Goal: Task Accomplishment & Management: Complete application form

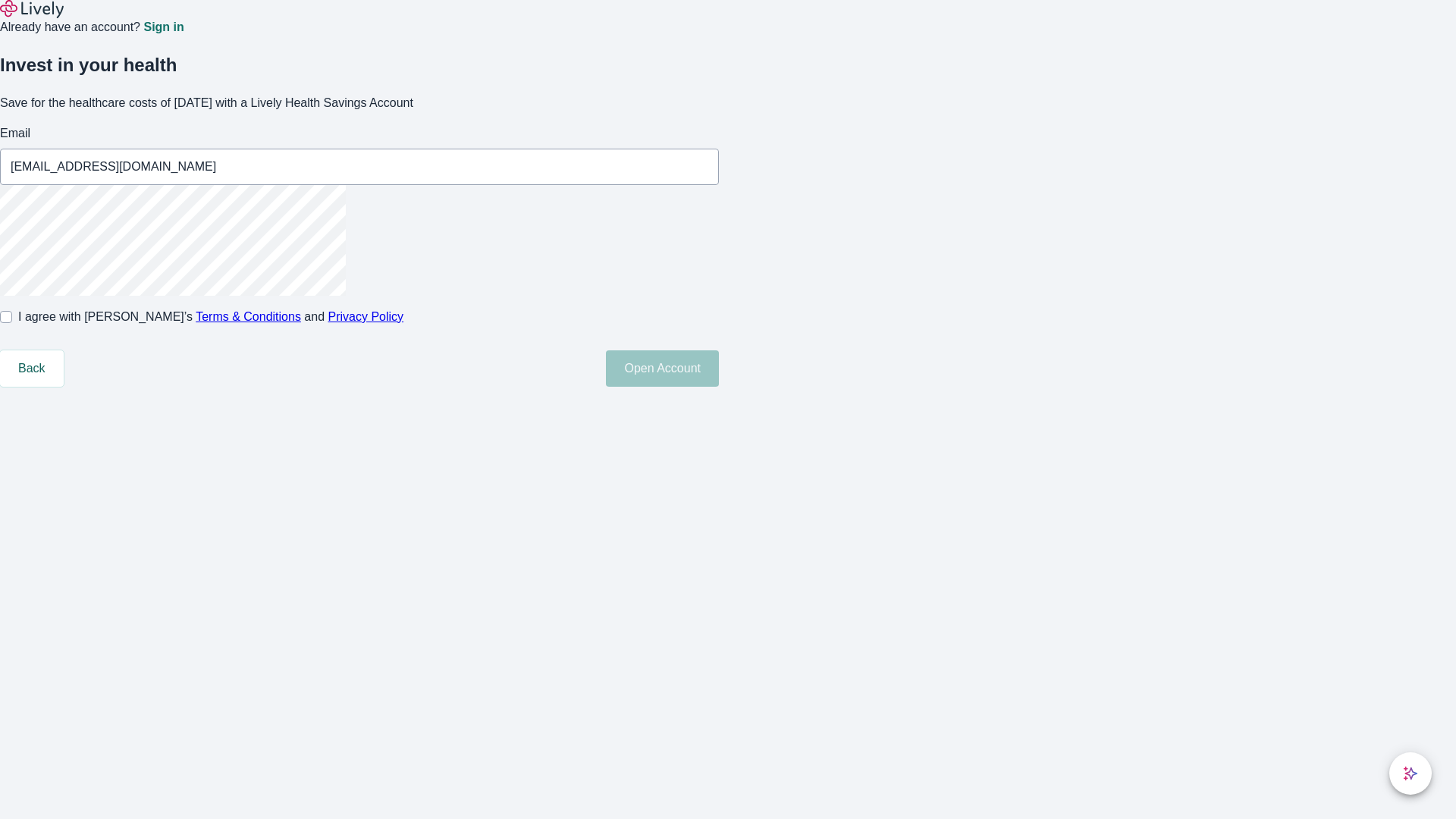
click at [12, 323] on input "I agree with Lively’s Terms & Conditions and Privacy Policy" at bounding box center [6, 317] width 12 height 12
checkbox input "true"
click at [719, 387] on button "Open Account" at bounding box center [662, 368] width 113 height 36
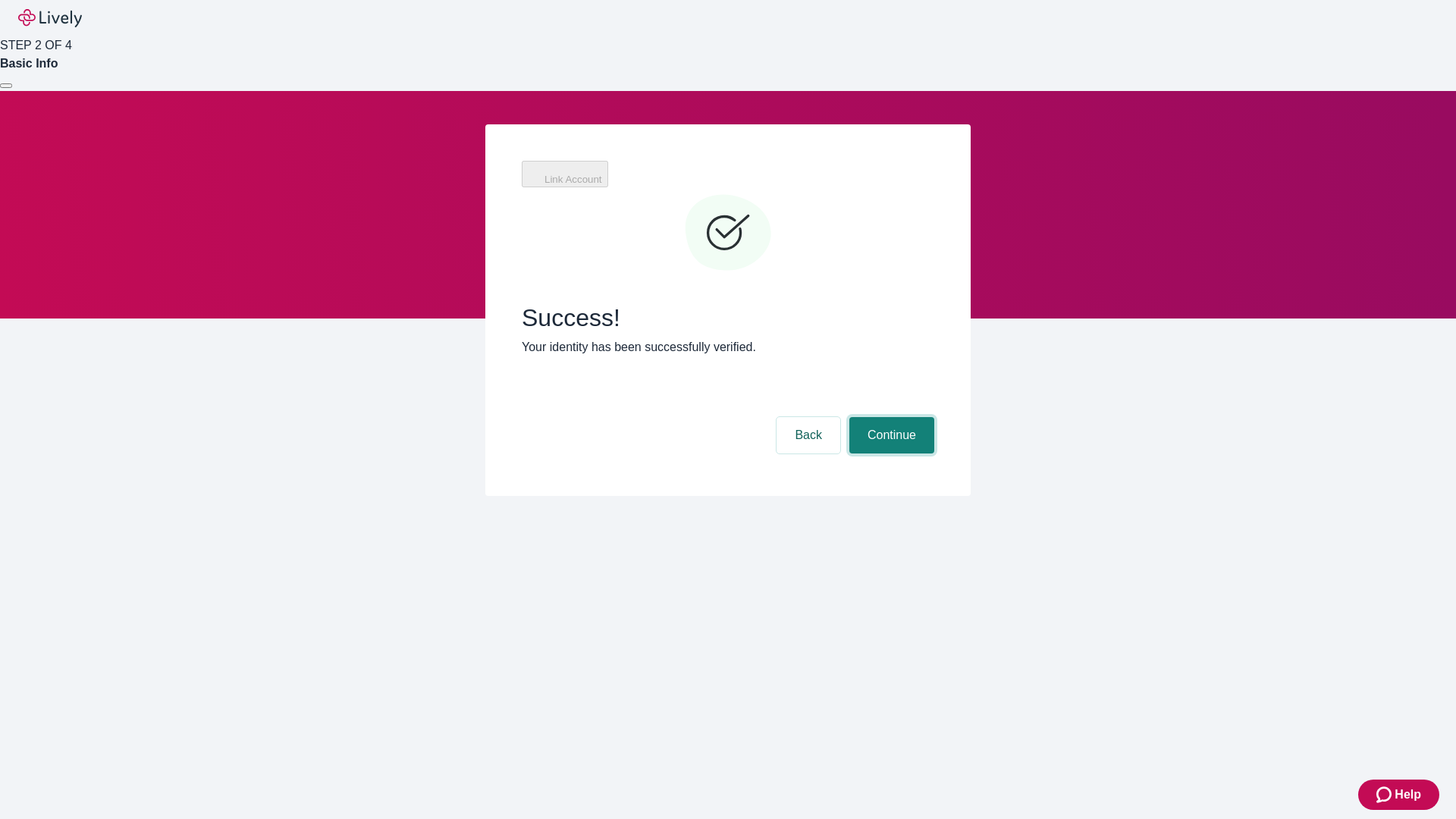
click at [901, 417] on button "Continue" at bounding box center [891, 435] width 85 height 36
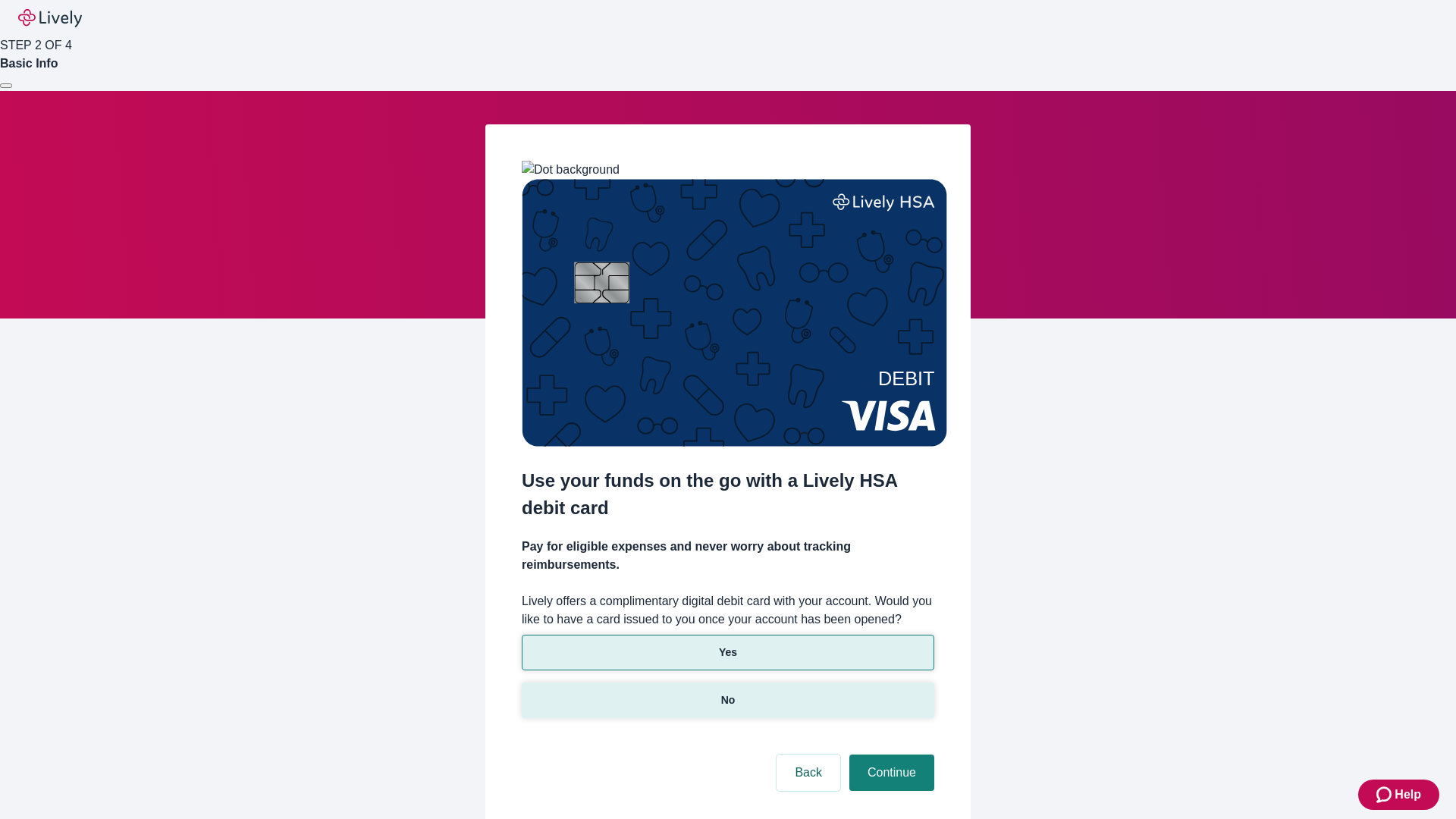
click at [728, 692] on p "No" at bounding box center [728, 700] width 15 height 16
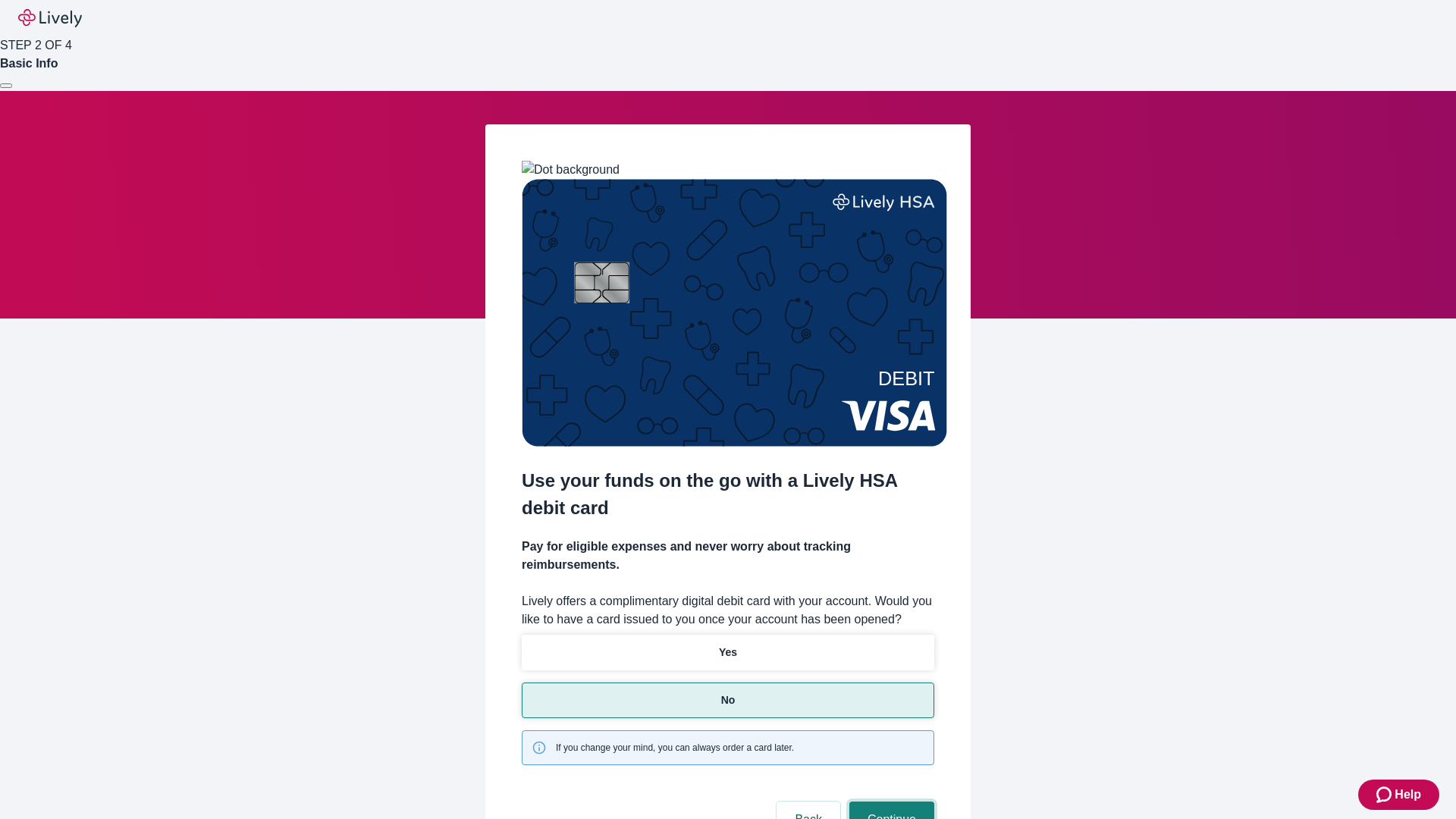
click at [890, 802] on button "Continue" at bounding box center [891, 820] width 85 height 36
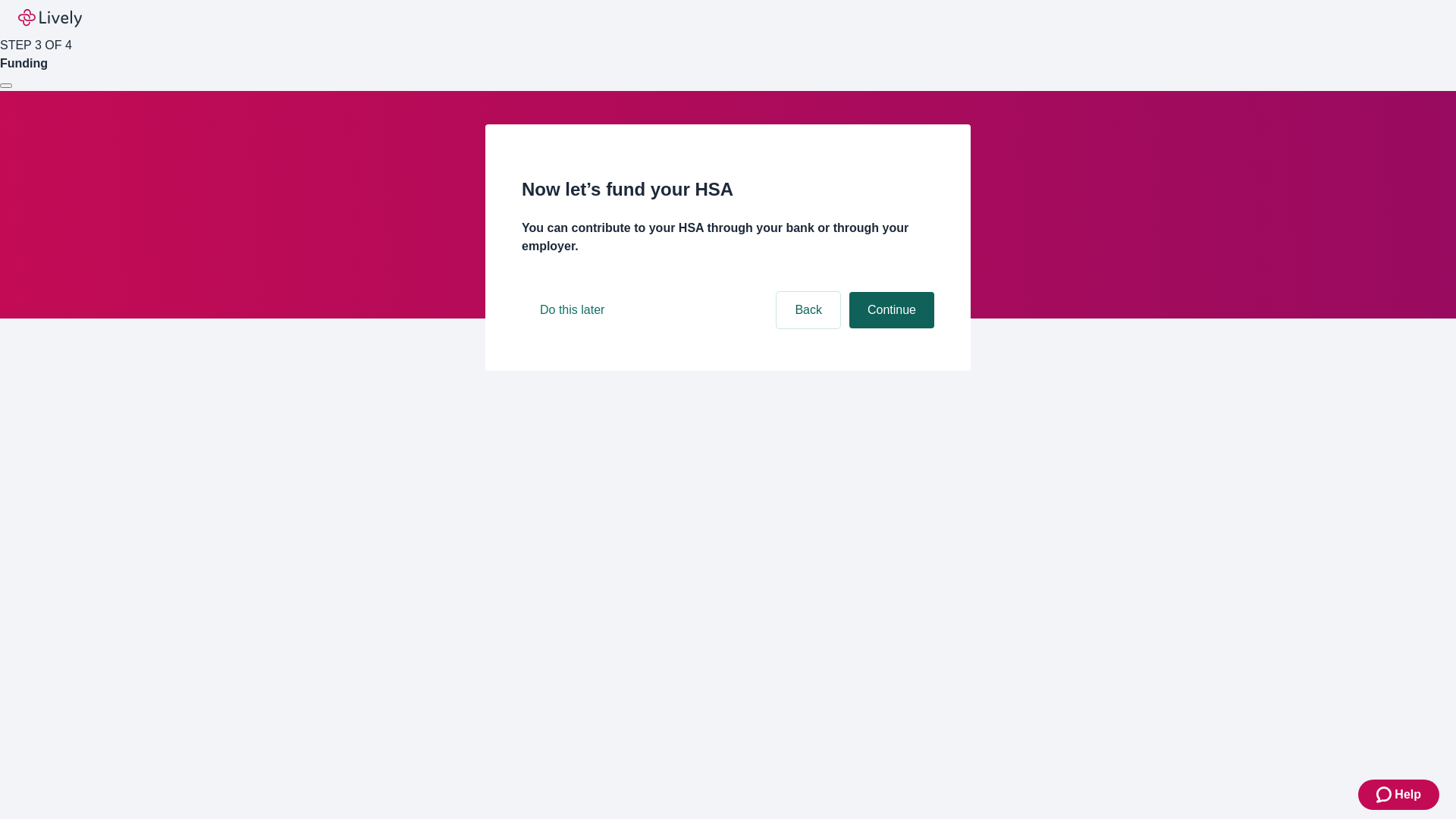
click at [890, 329] on button "Continue" at bounding box center [891, 310] width 85 height 36
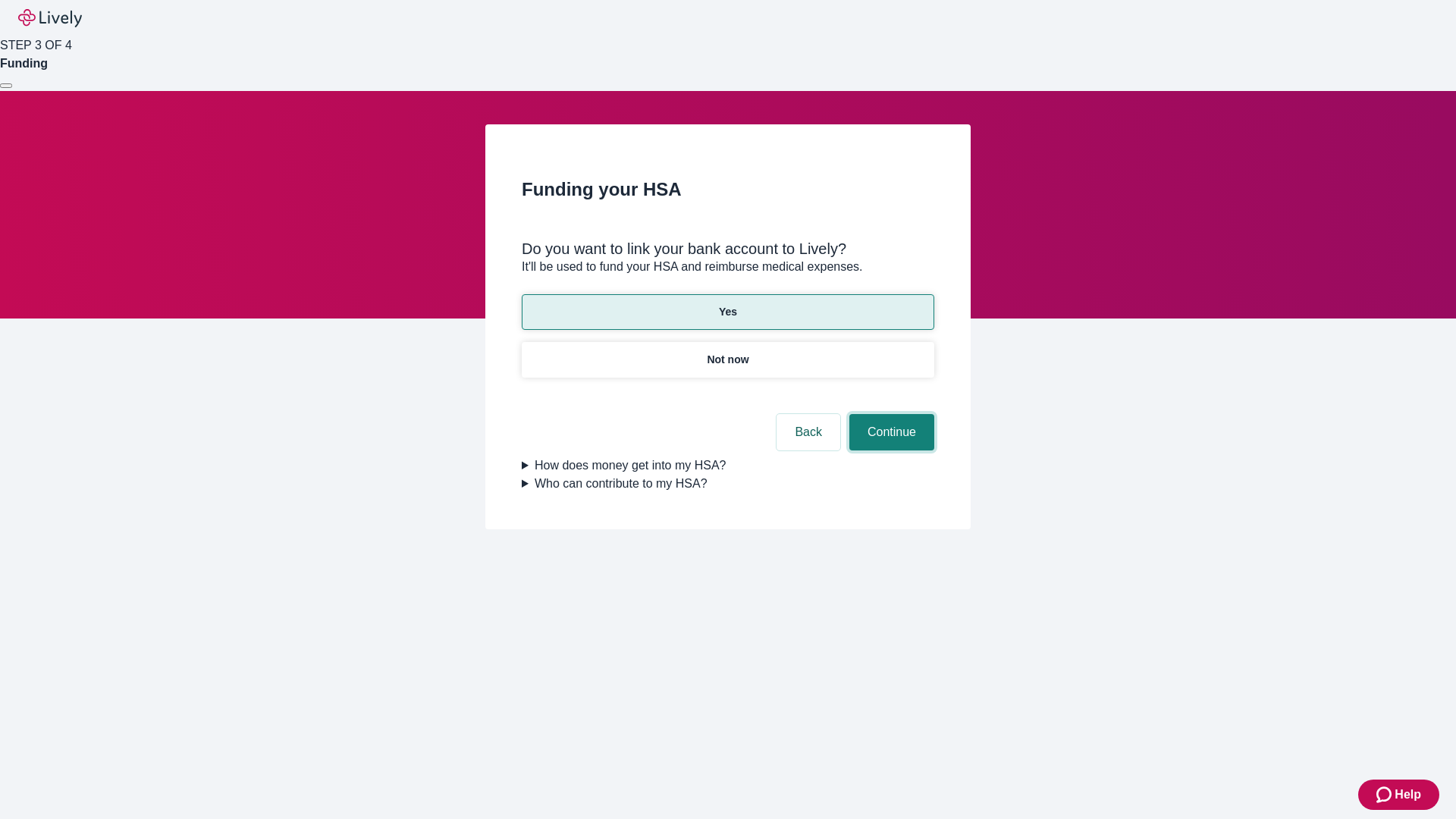
click at [890, 414] on button "Continue" at bounding box center [891, 433] width 85 height 36
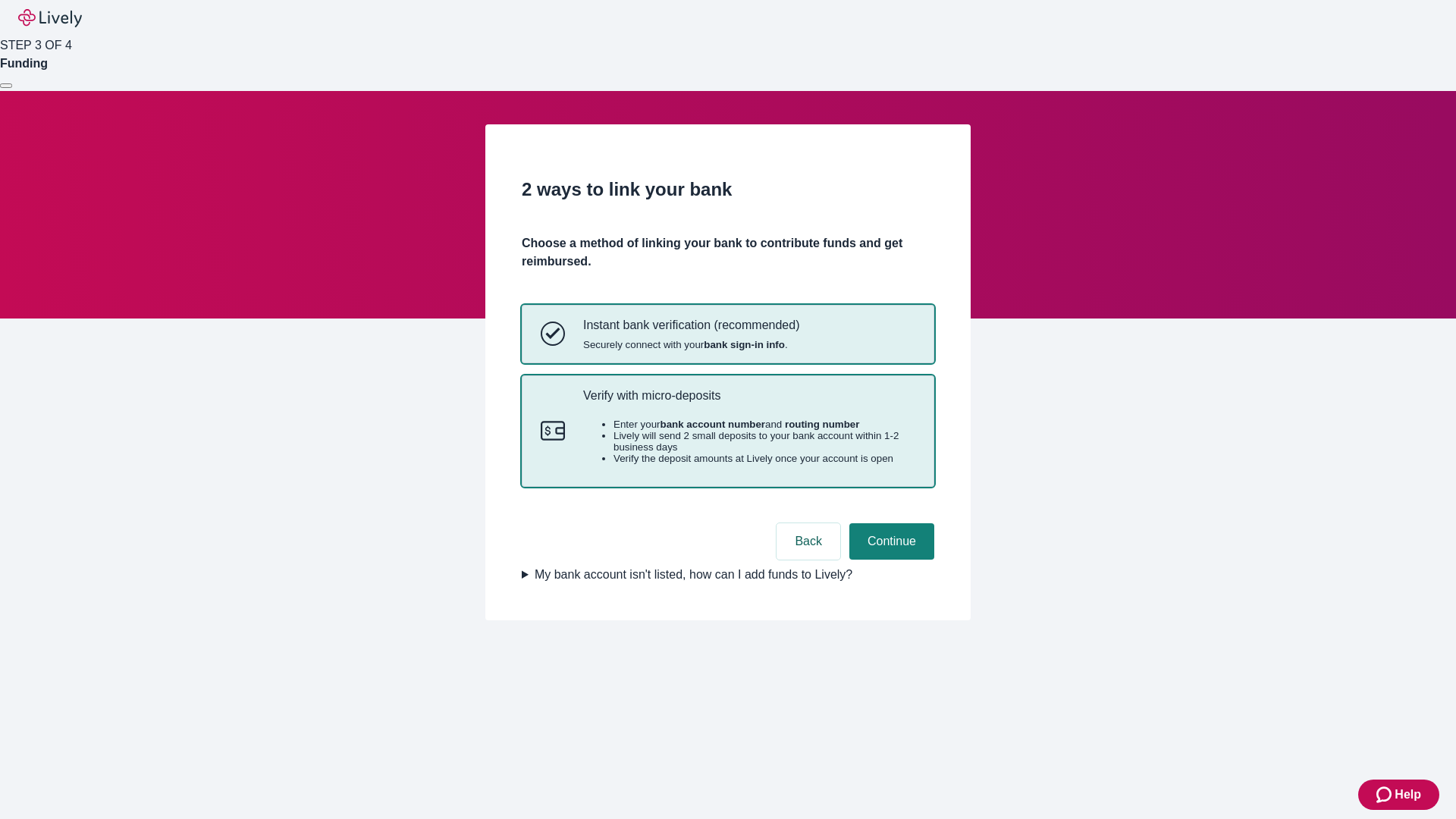
click at [749, 403] on p "Verify with micro-deposits" at bounding box center [750, 396] width 332 height 15
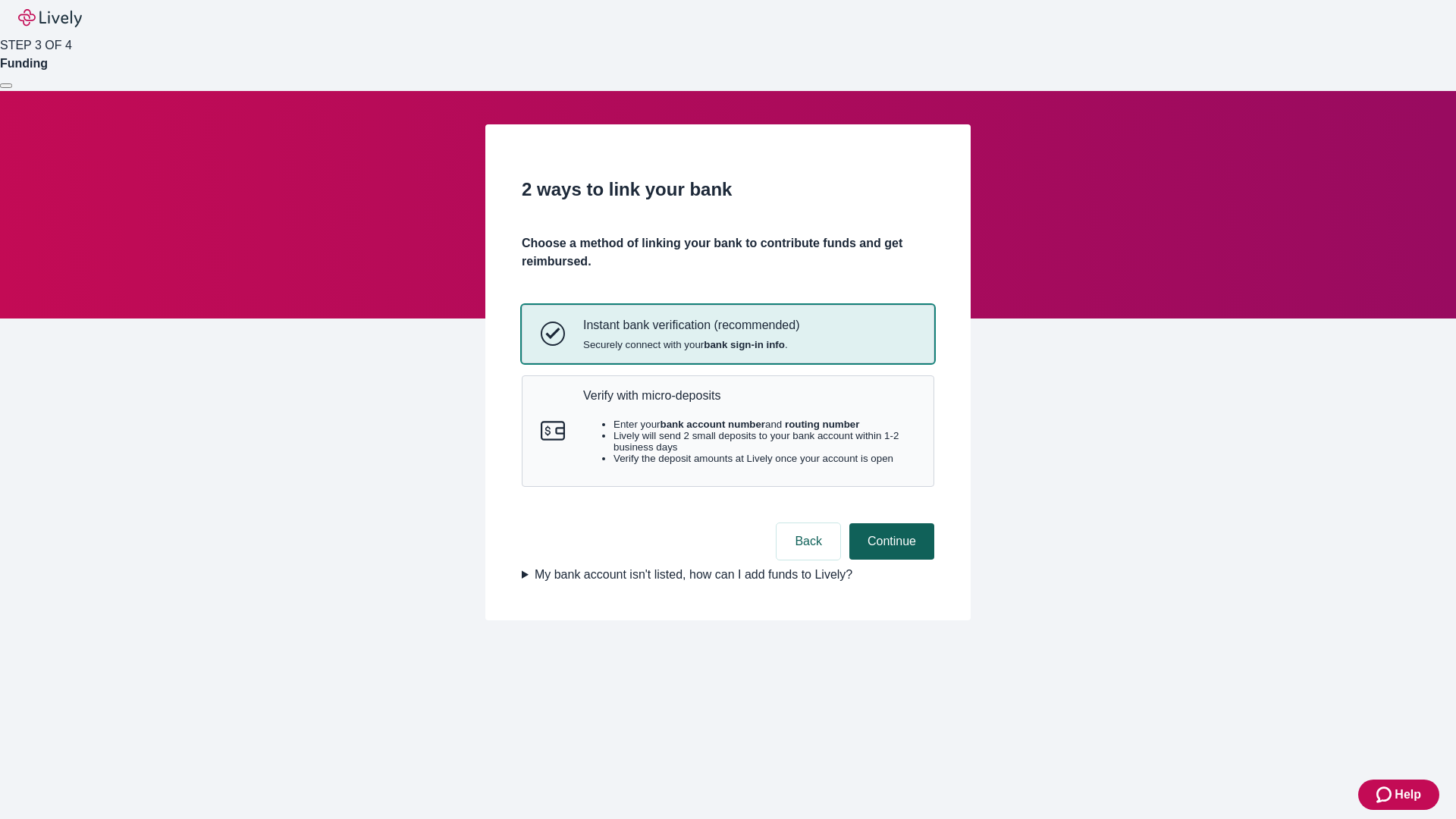
click at [890, 560] on button "Continue" at bounding box center [891, 542] width 85 height 36
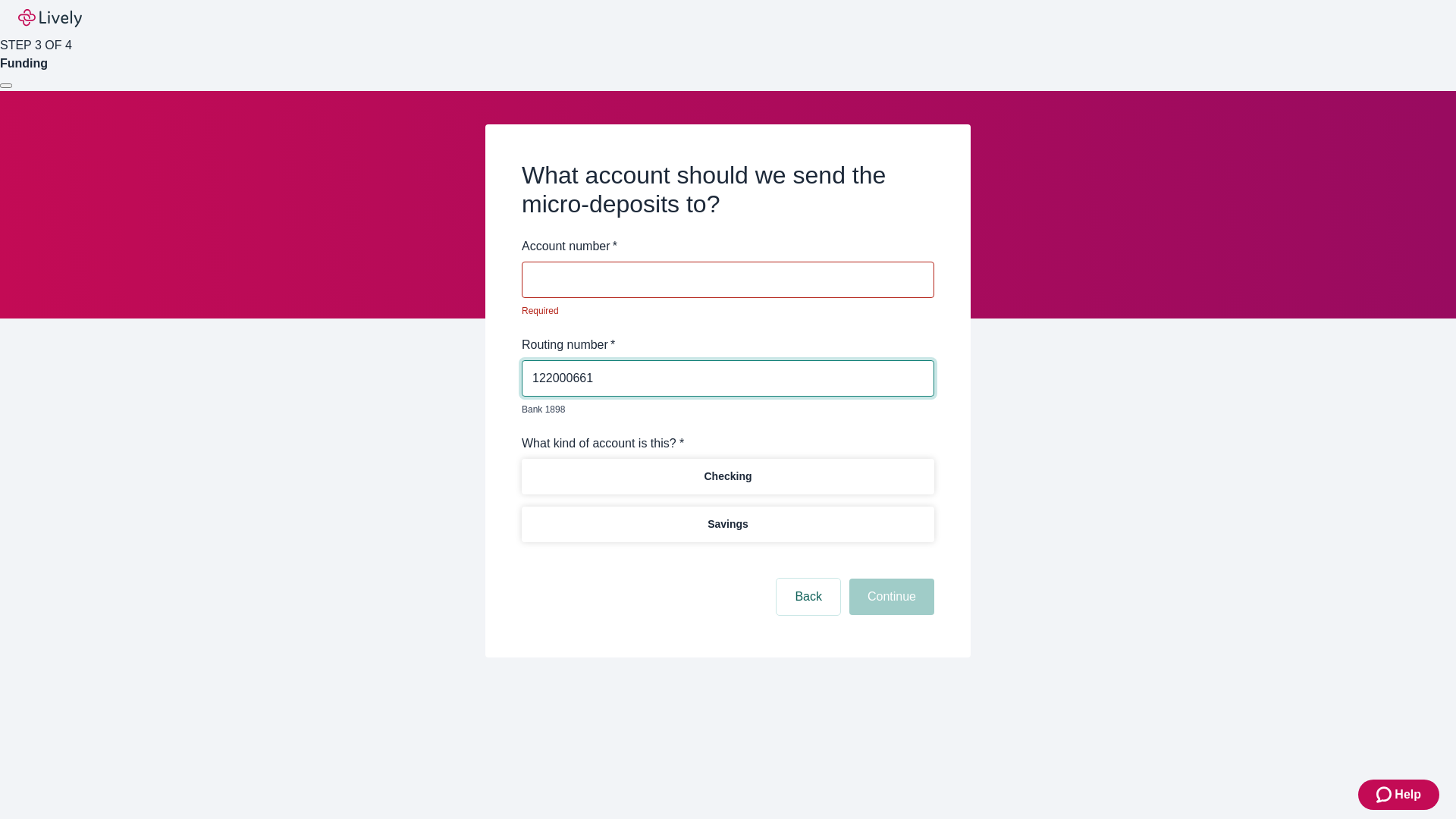
type input "122000661"
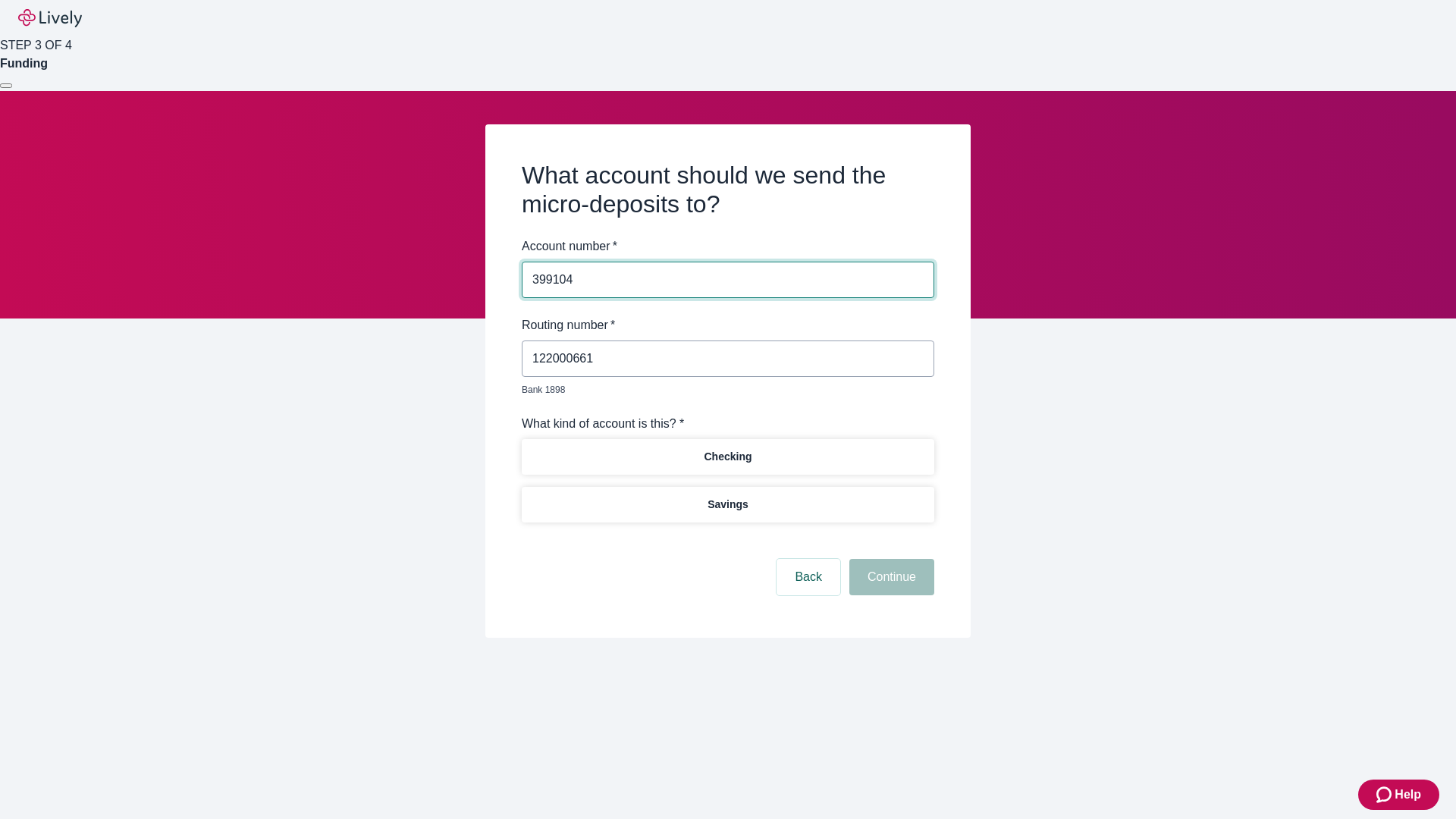
type input "399104"
click at [728, 449] on p "Checking" at bounding box center [728, 456] width 48 height 16
click at [890, 560] on button "Continue" at bounding box center [891, 577] width 85 height 36
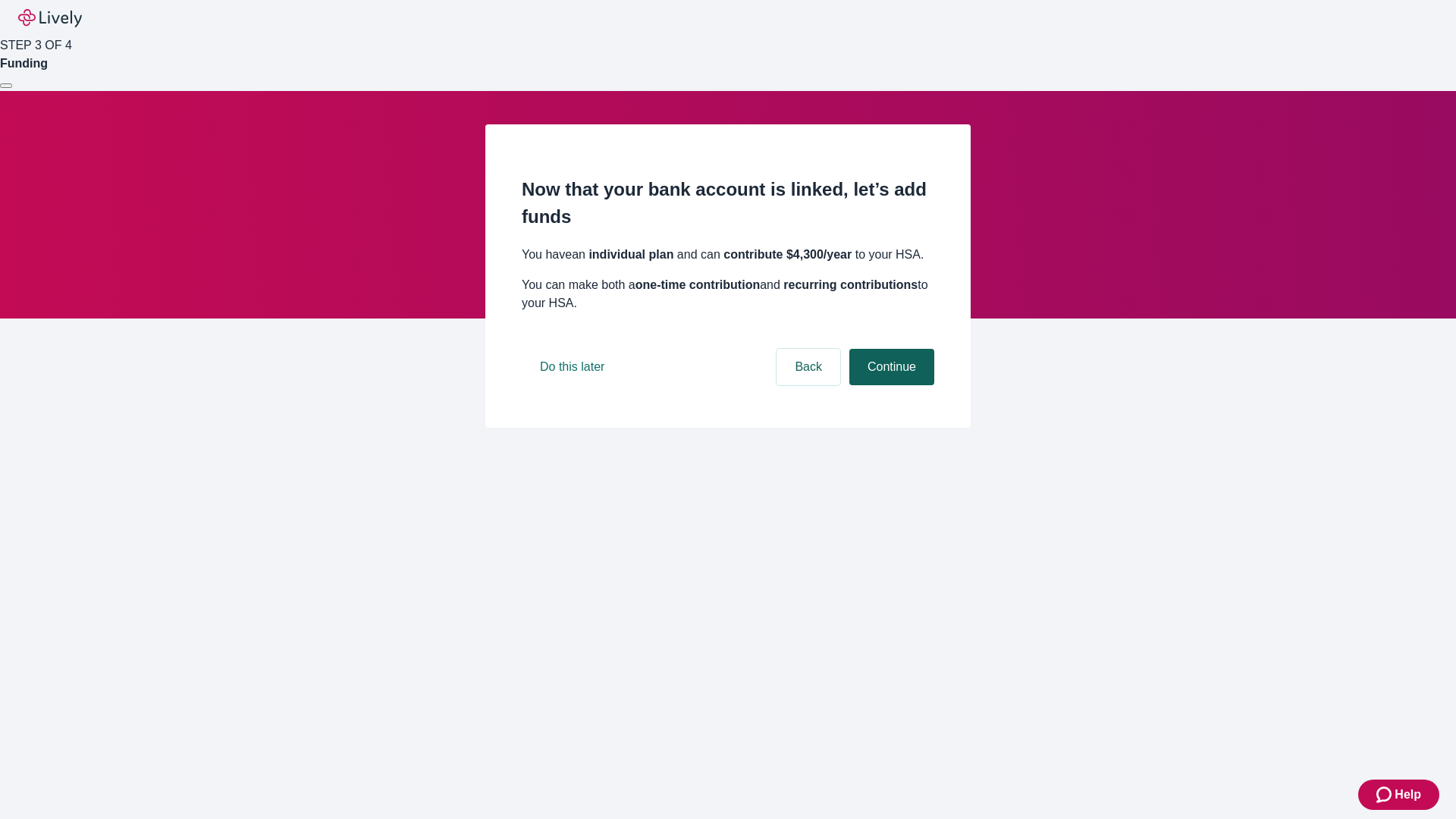
click at [890, 386] on button "Continue" at bounding box center [891, 367] width 85 height 36
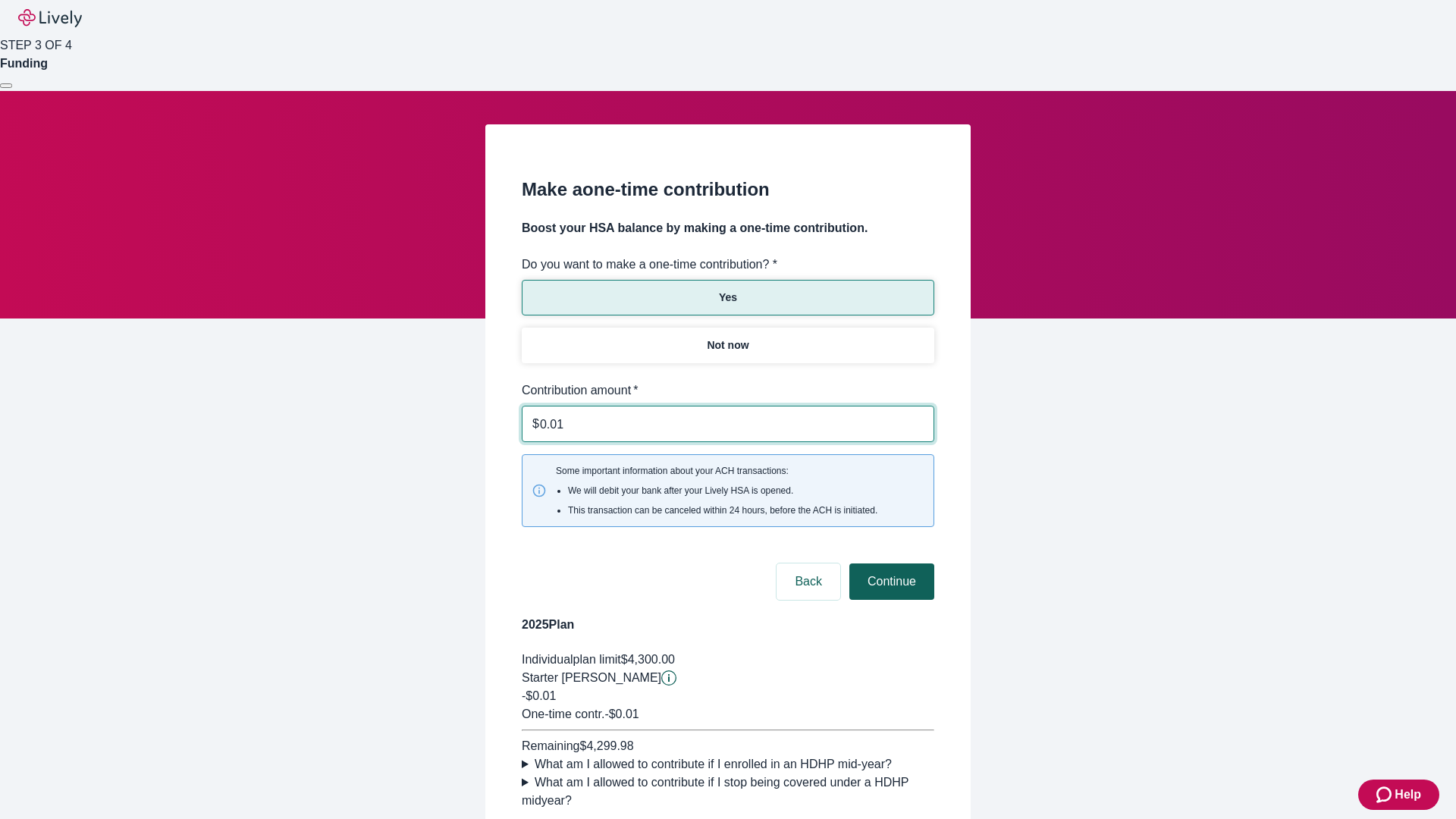
type input "0.01"
click at [890, 564] on button "Continue" at bounding box center [891, 582] width 85 height 36
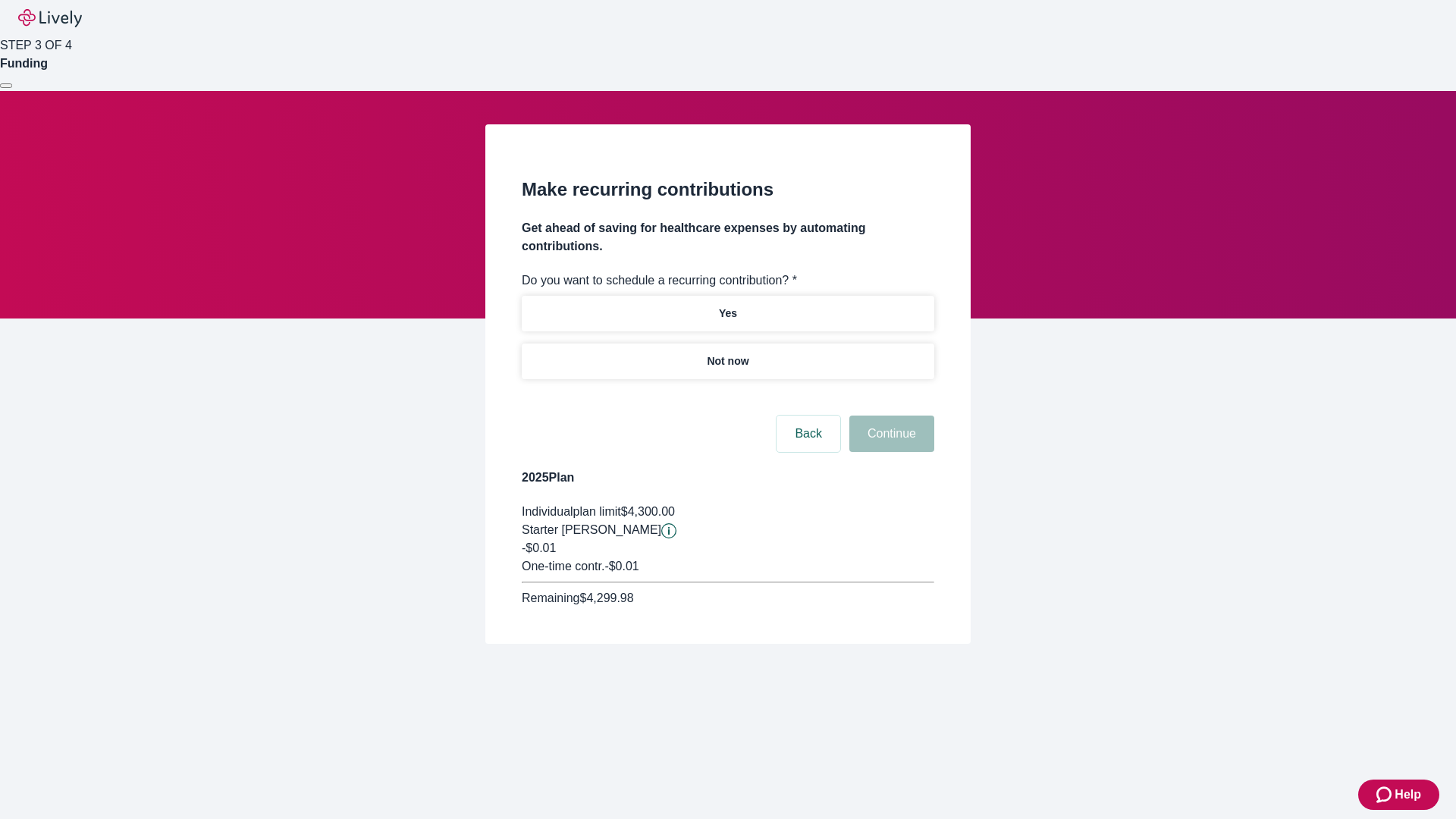
click at [728, 354] on p "Not now" at bounding box center [728, 361] width 42 height 16
click at [890, 416] on button "Continue" at bounding box center [891, 434] width 85 height 36
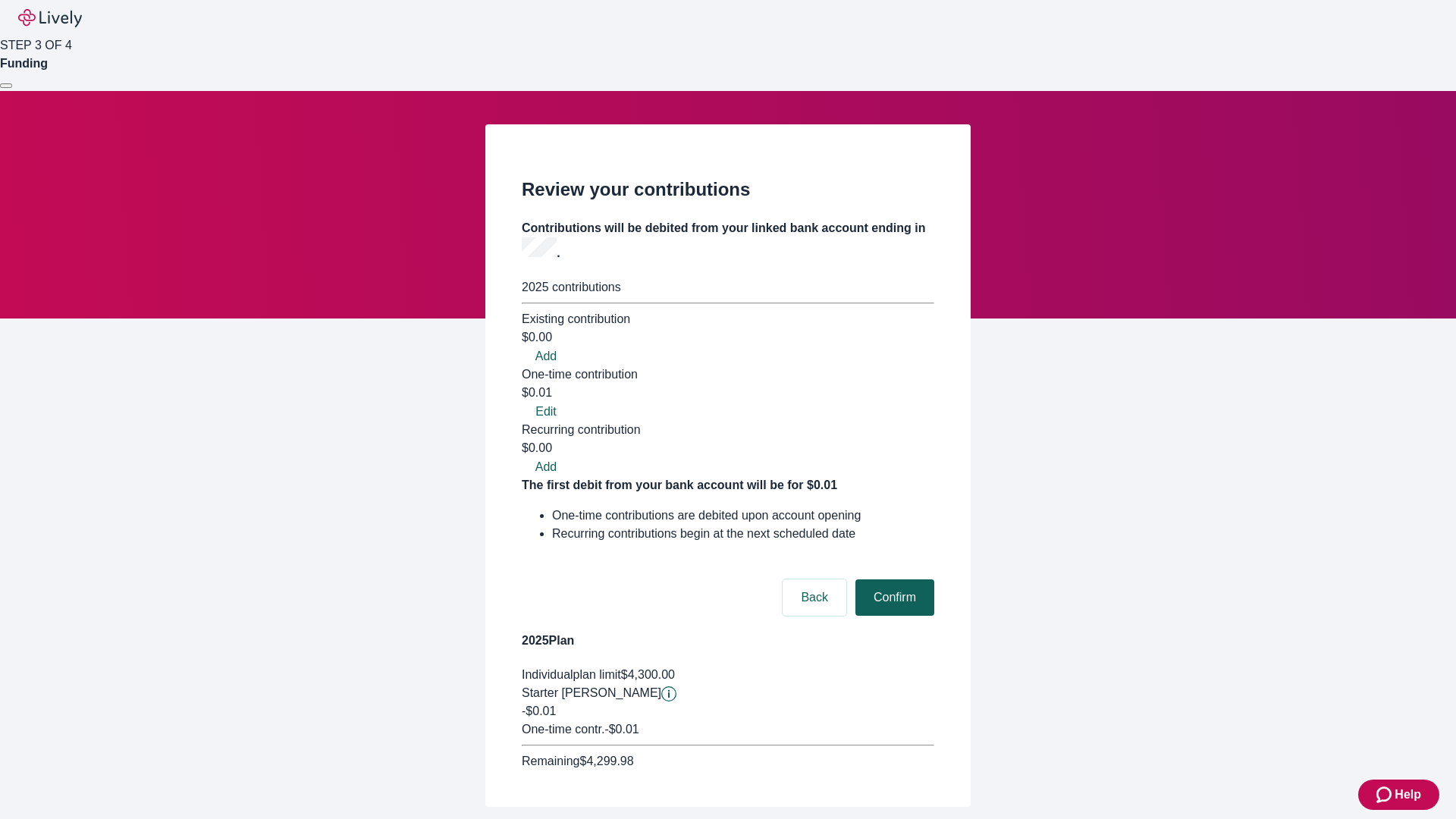
click at [893, 580] on button "Confirm" at bounding box center [895, 598] width 79 height 36
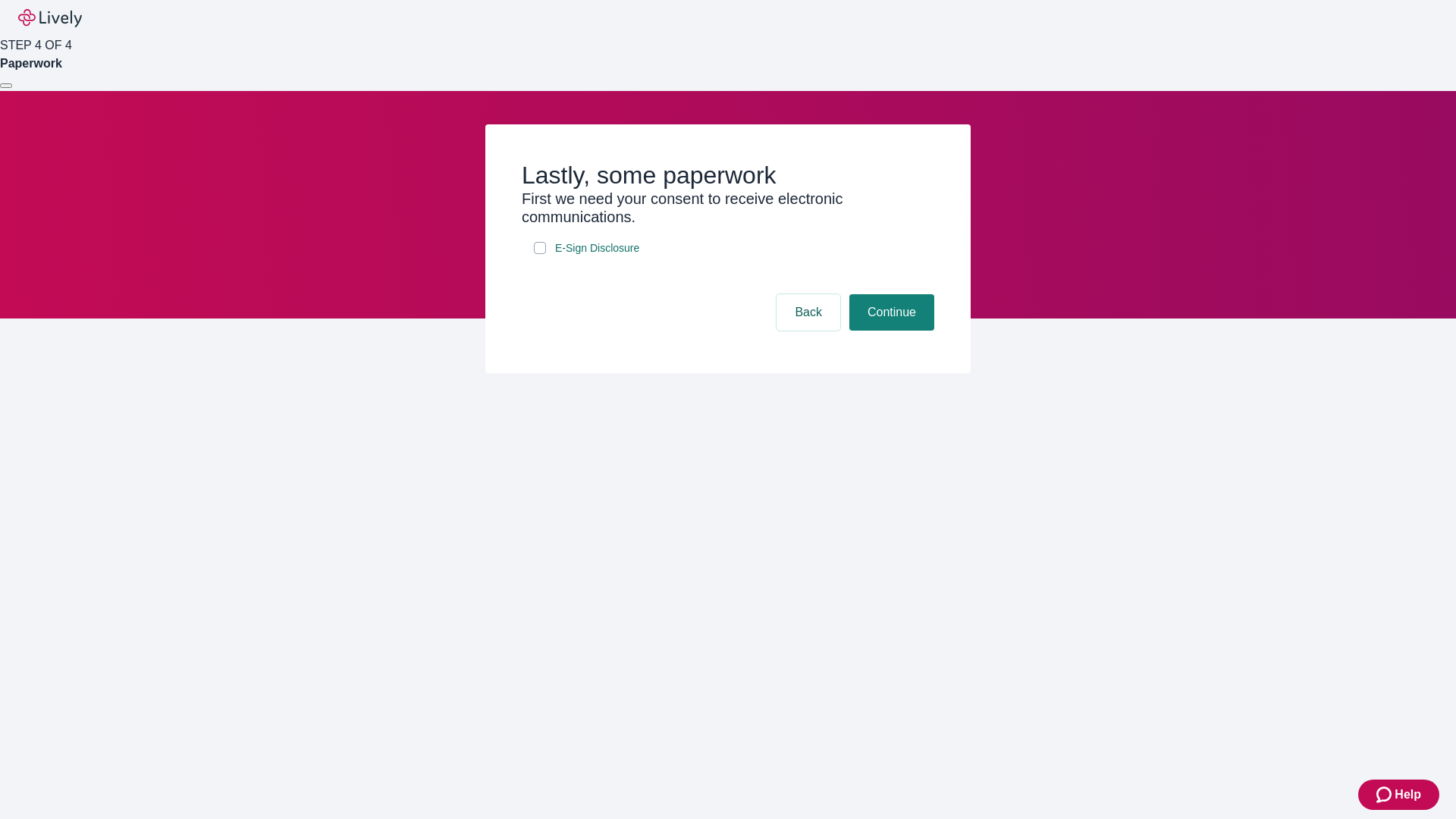
click at [540, 254] on input "E-Sign Disclosure" at bounding box center [540, 248] width 12 height 12
checkbox input "true"
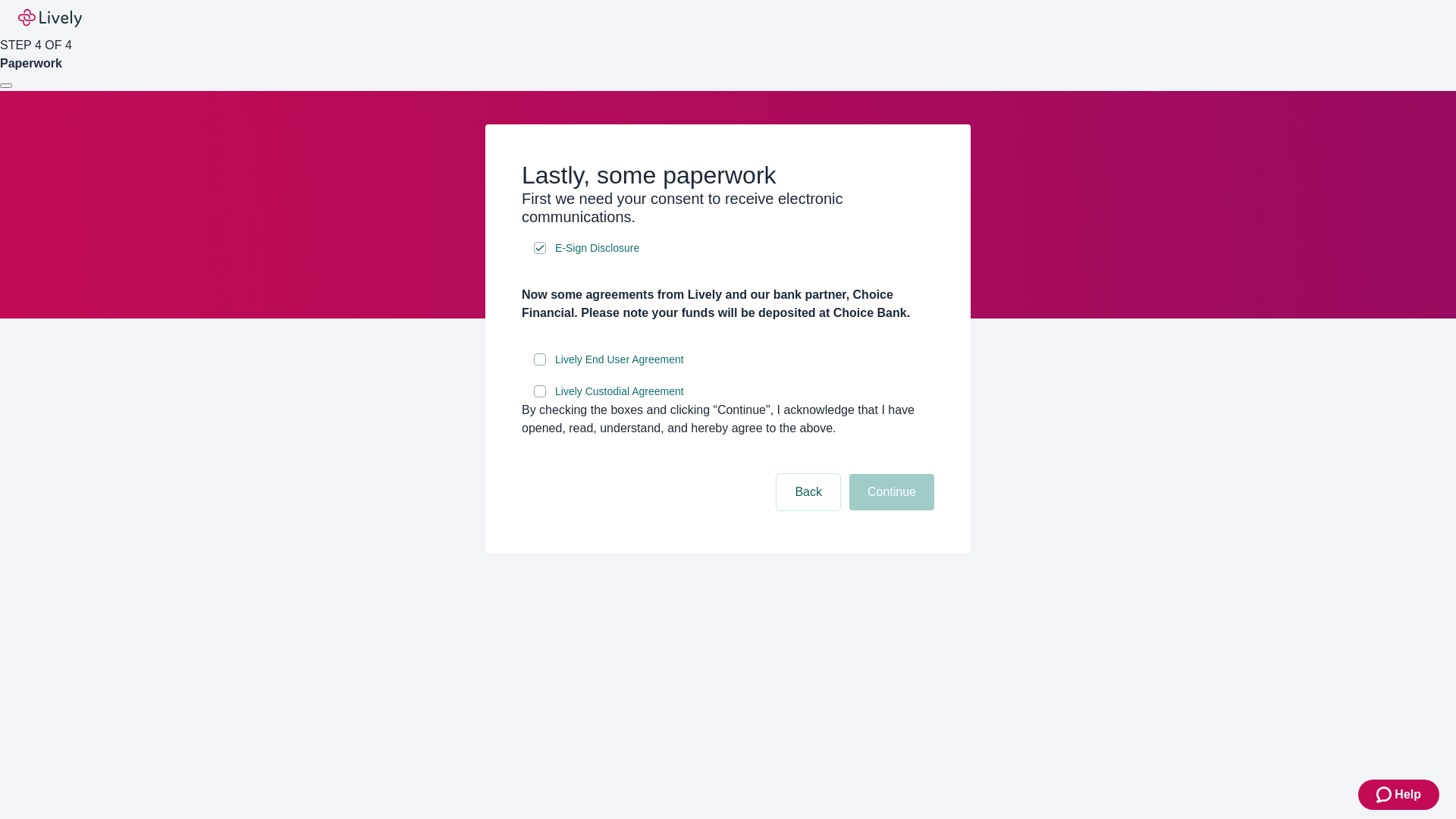
click at [540, 366] on input "Lively End User Agreement" at bounding box center [540, 359] width 12 height 12
checkbox input "true"
click at [540, 397] on input "Lively Custodial Agreement" at bounding box center [540, 391] width 12 height 12
checkbox input "true"
click at [890, 511] on button "Continue" at bounding box center [891, 493] width 85 height 36
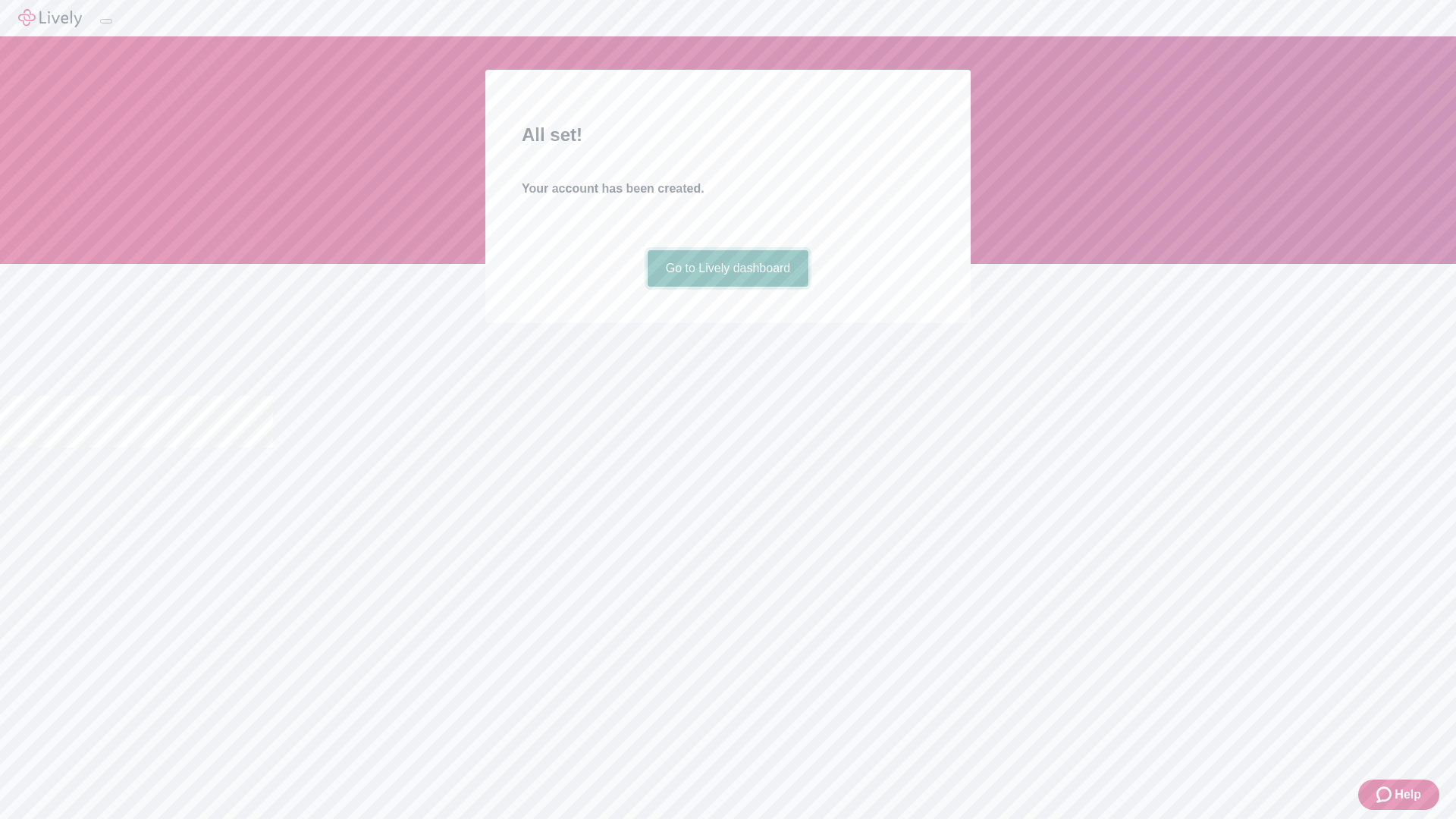
click at [728, 287] on link "Go to Lively dashboard" at bounding box center [728, 268] width 162 height 36
